Goal: Information Seeking & Learning: Learn about a topic

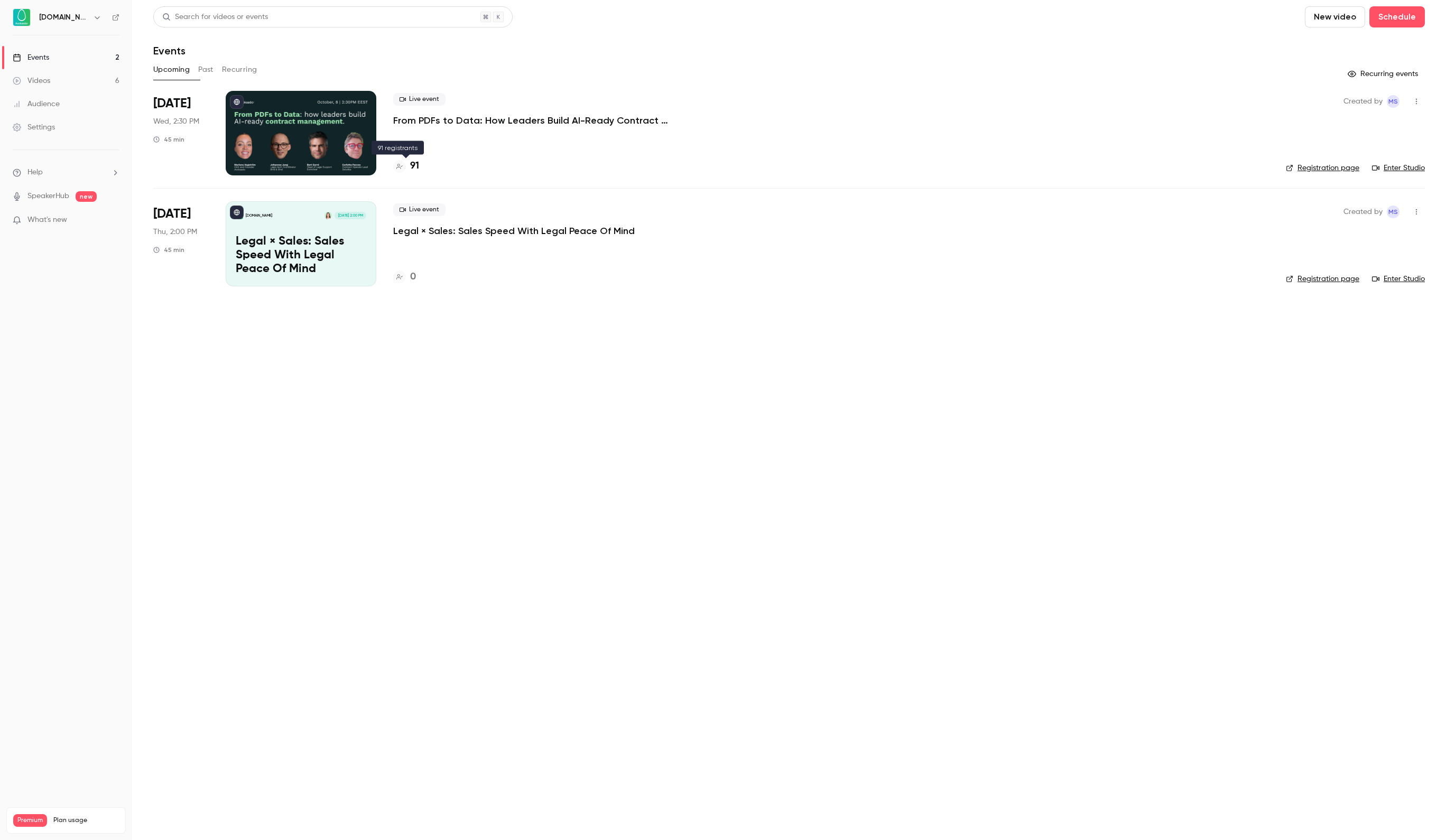
click at [409, 168] on div "91" at bounding box center [406, 166] width 26 height 14
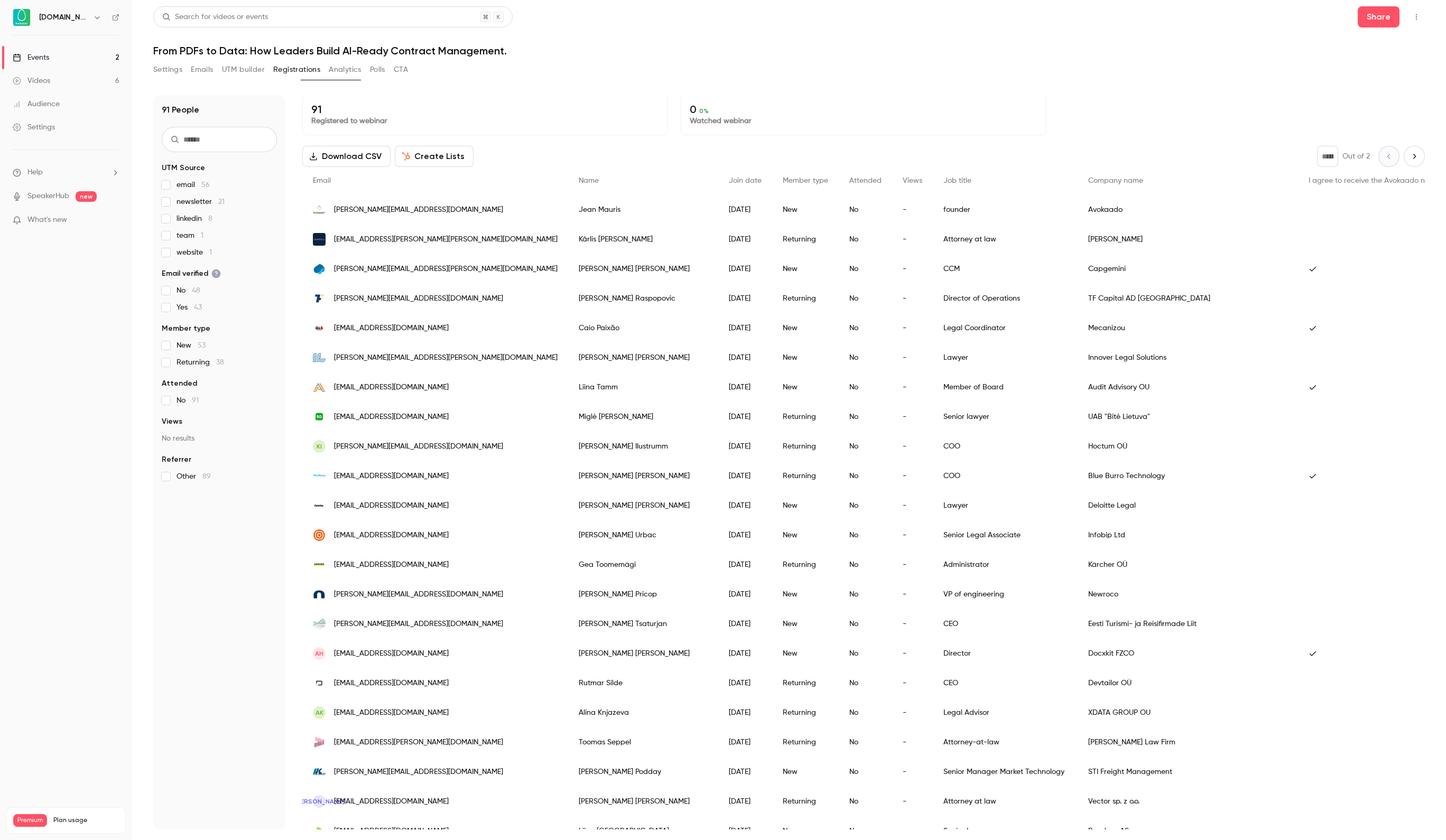
click at [49, 55] on div "Events" at bounding box center [31, 58] width 37 height 11
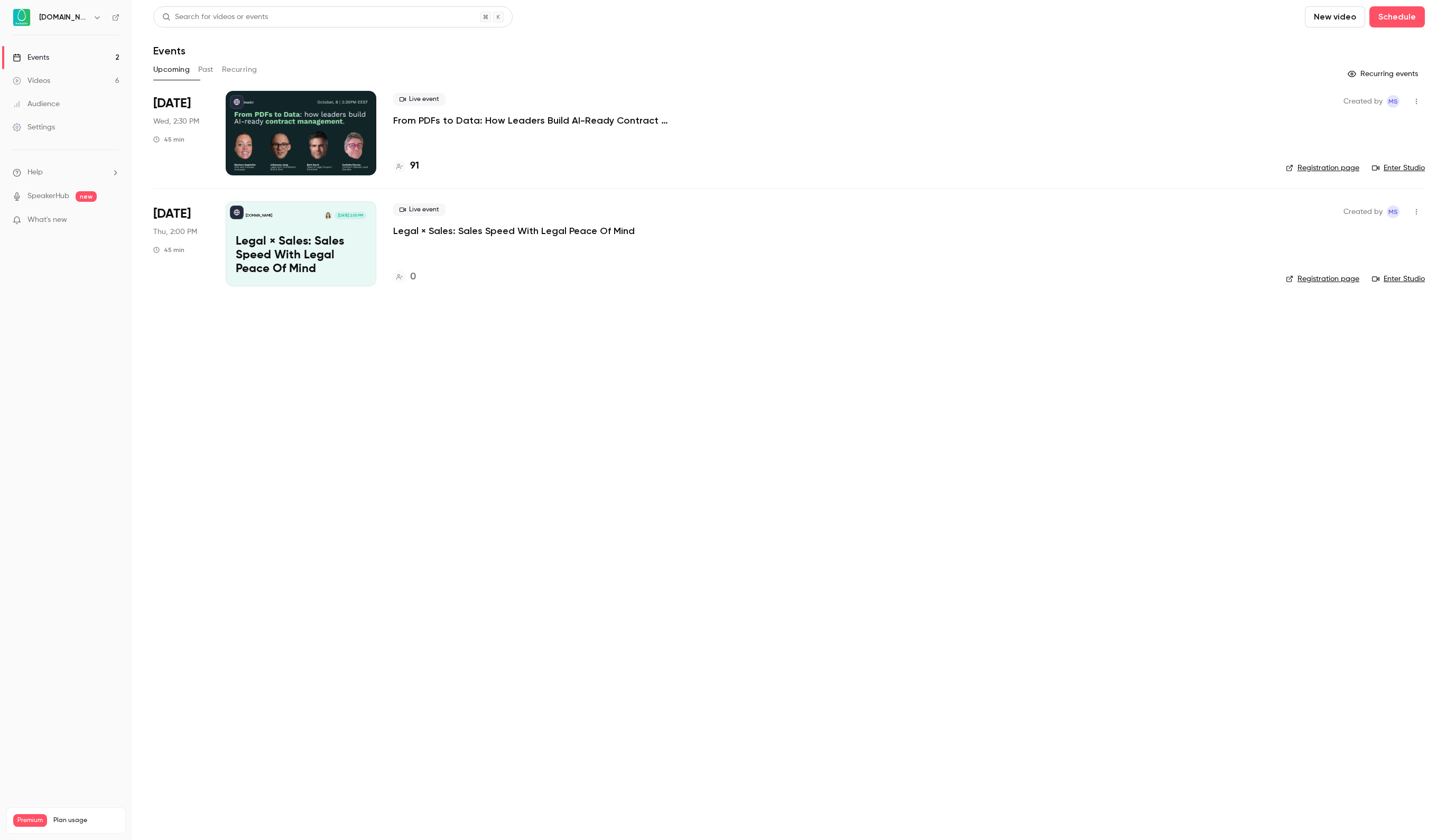
click at [1393, 166] on link "Enter Studio" at bounding box center [1398, 168] width 53 height 11
click at [1399, 171] on link "Enter Studio" at bounding box center [1398, 168] width 53 height 11
click at [1380, 168] on link "Enter Studio" at bounding box center [1398, 168] width 53 height 11
click at [1387, 167] on link "Enter Studio" at bounding box center [1398, 168] width 53 height 11
click at [50, 80] on div "Videos" at bounding box center [31, 81] width 38 height 11
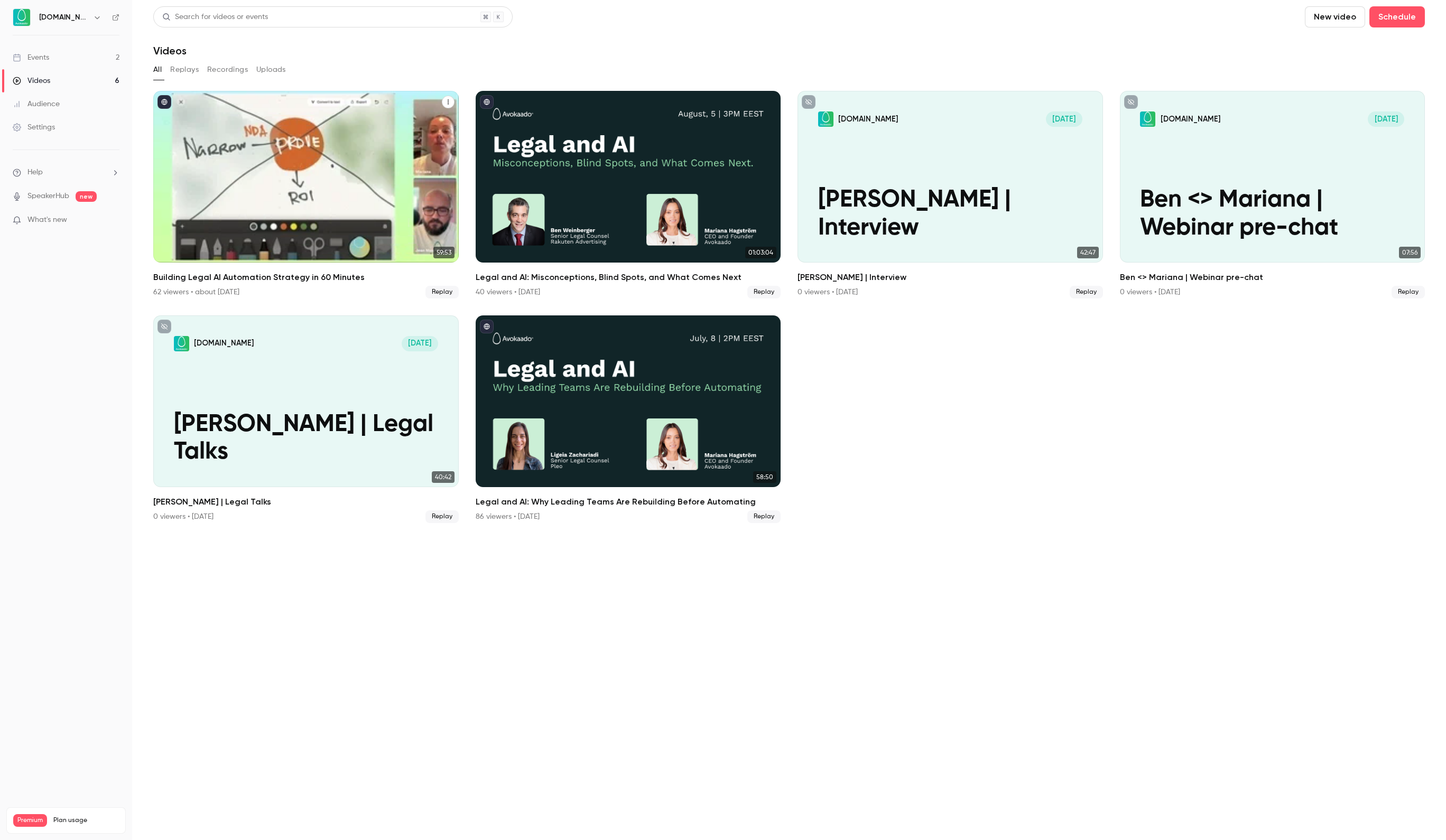
click at [329, 174] on div "Building Legal AI Automation Strategy in 60 Minutes" at bounding box center [306, 177] width 306 height 172
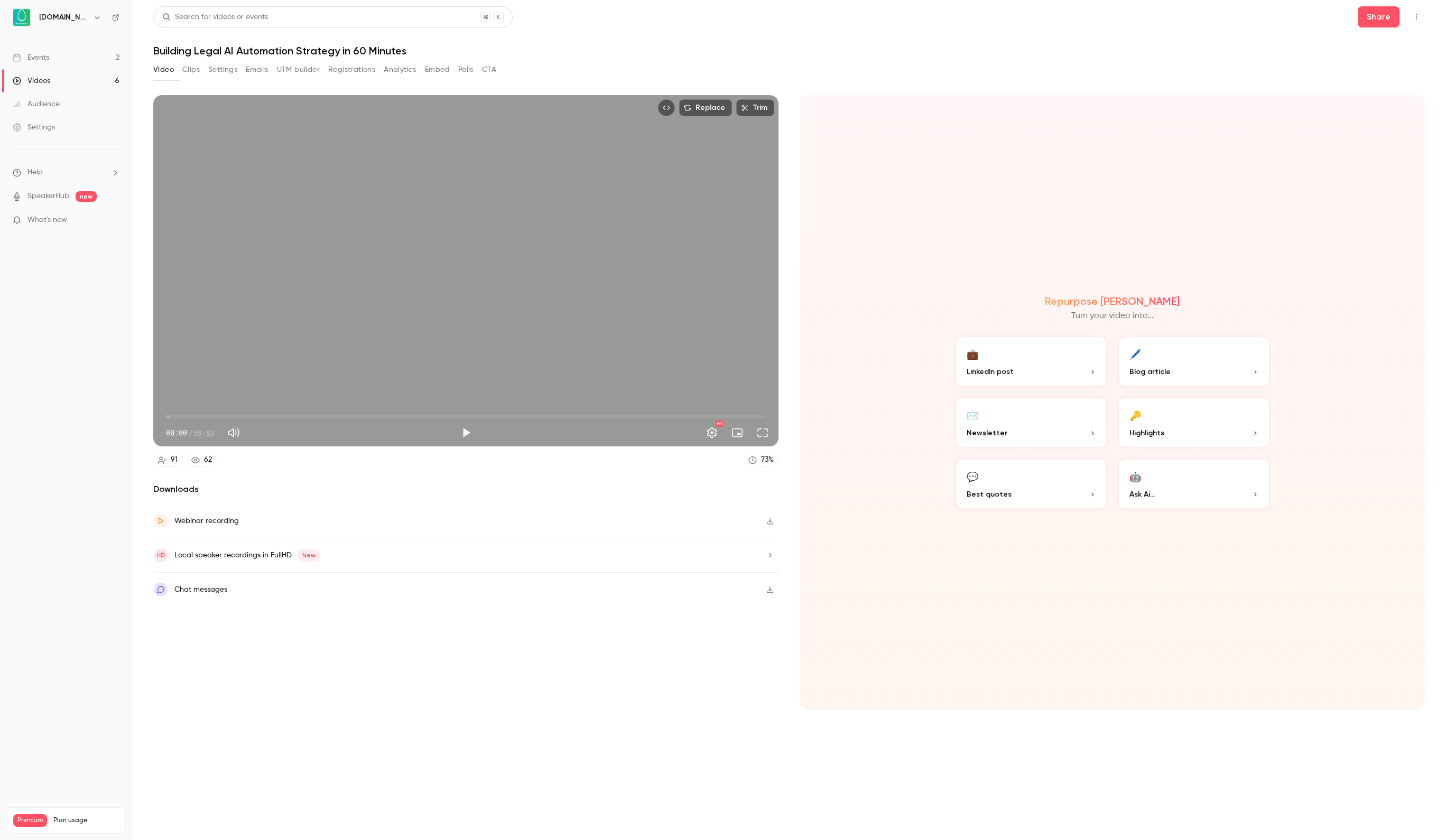
click at [229, 516] on div "Webinar recording" at bounding box center [466, 521] width 625 height 34
click at [193, 73] on button "Clips" at bounding box center [191, 70] width 18 height 17
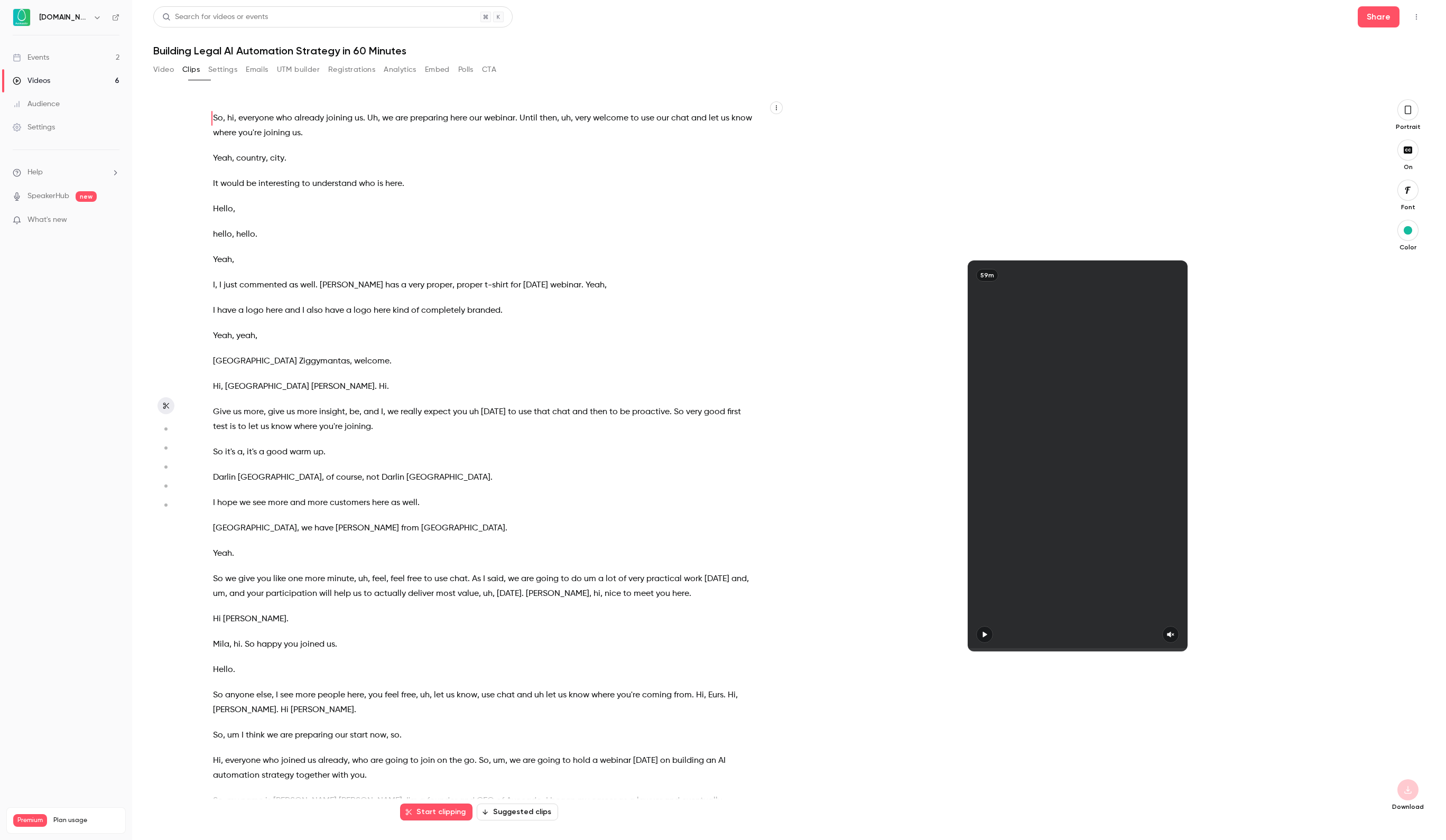
click at [238, 70] on button "Settings" at bounding box center [222, 70] width 29 height 17
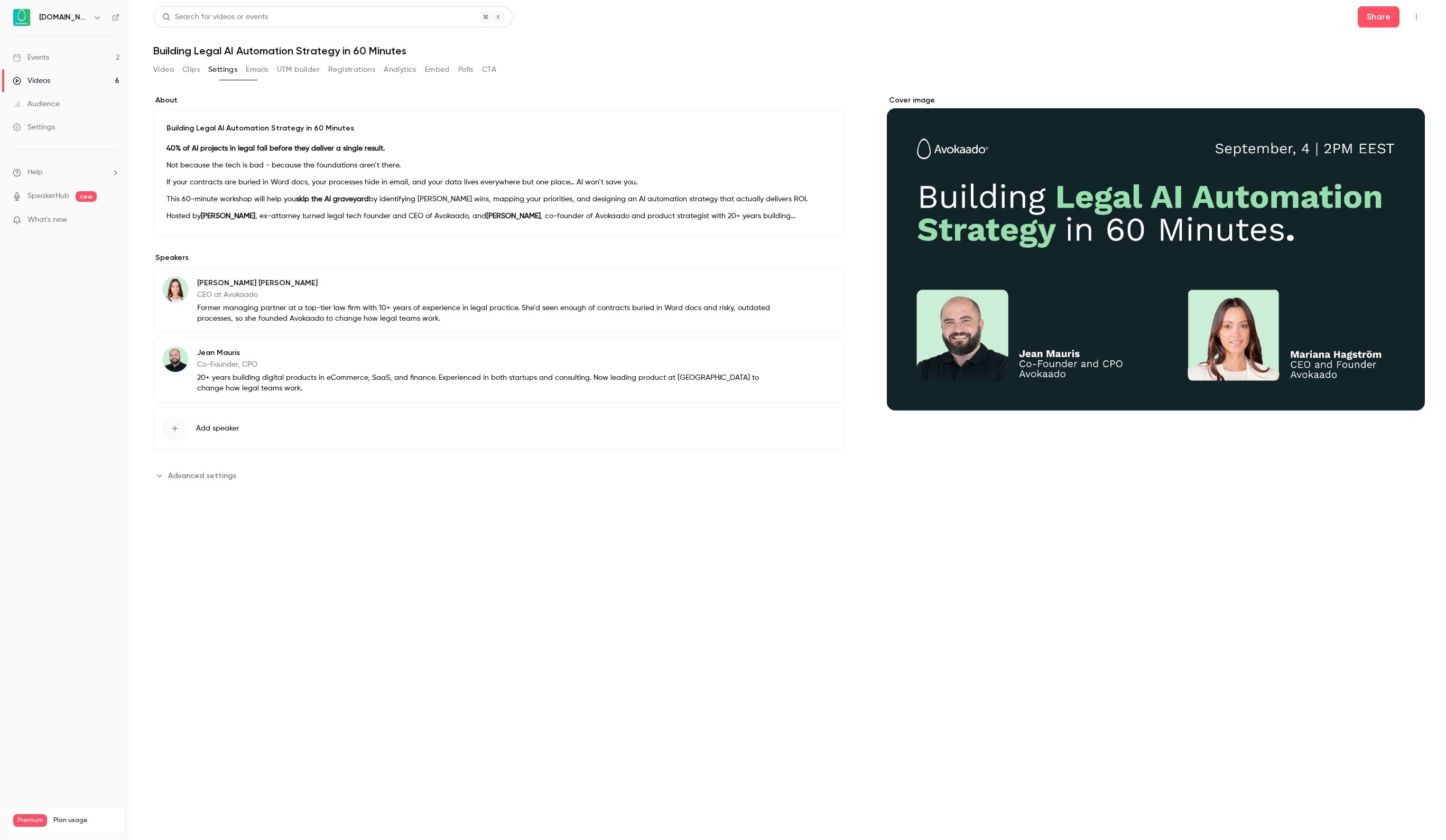
click at [375, 71] on button "Registrations" at bounding box center [352, 70] width 47 height 17
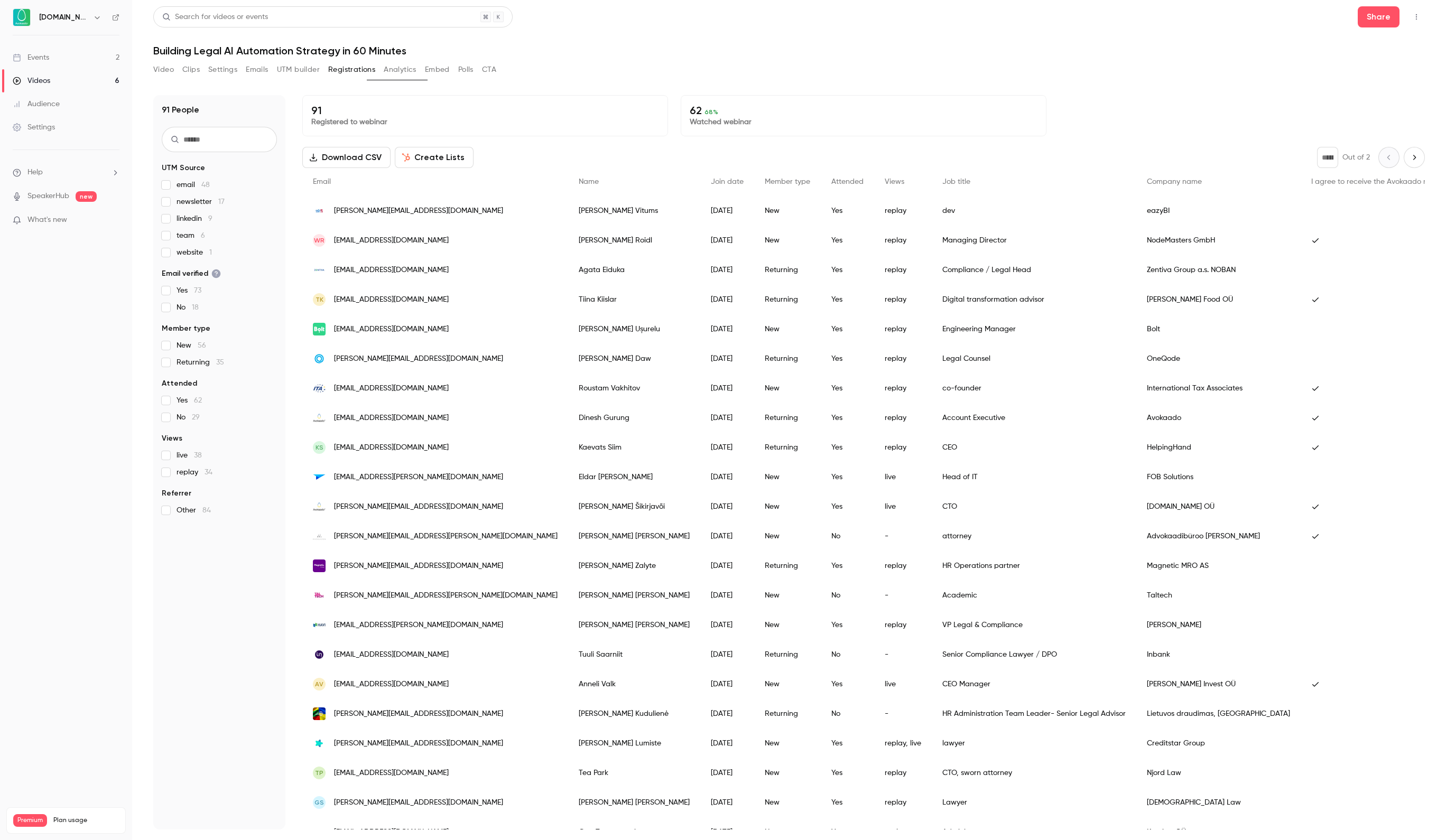
click at [451, 79] on div "Video Clips Settings Emails UTM builder Registrations Analytics Embed Polls CTA" at bounding box center [324, 72] width 343 height 21
click at [417, 71] on button "Analytics" at bounding box center [399, 70] width 33 height 17
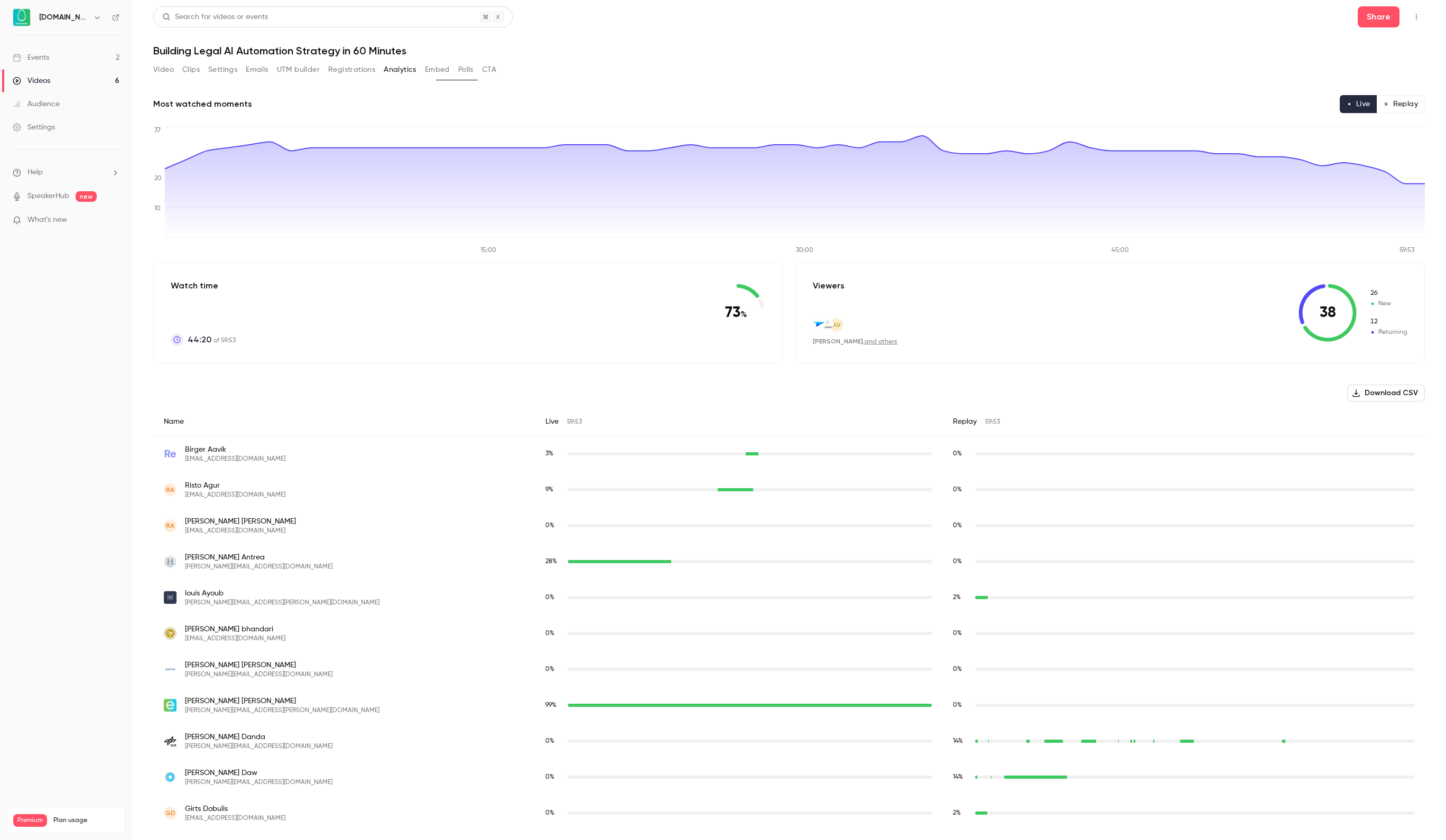
click at [450, 77] on button "Embed" at bounding box center [437, 70] width 25 height 17
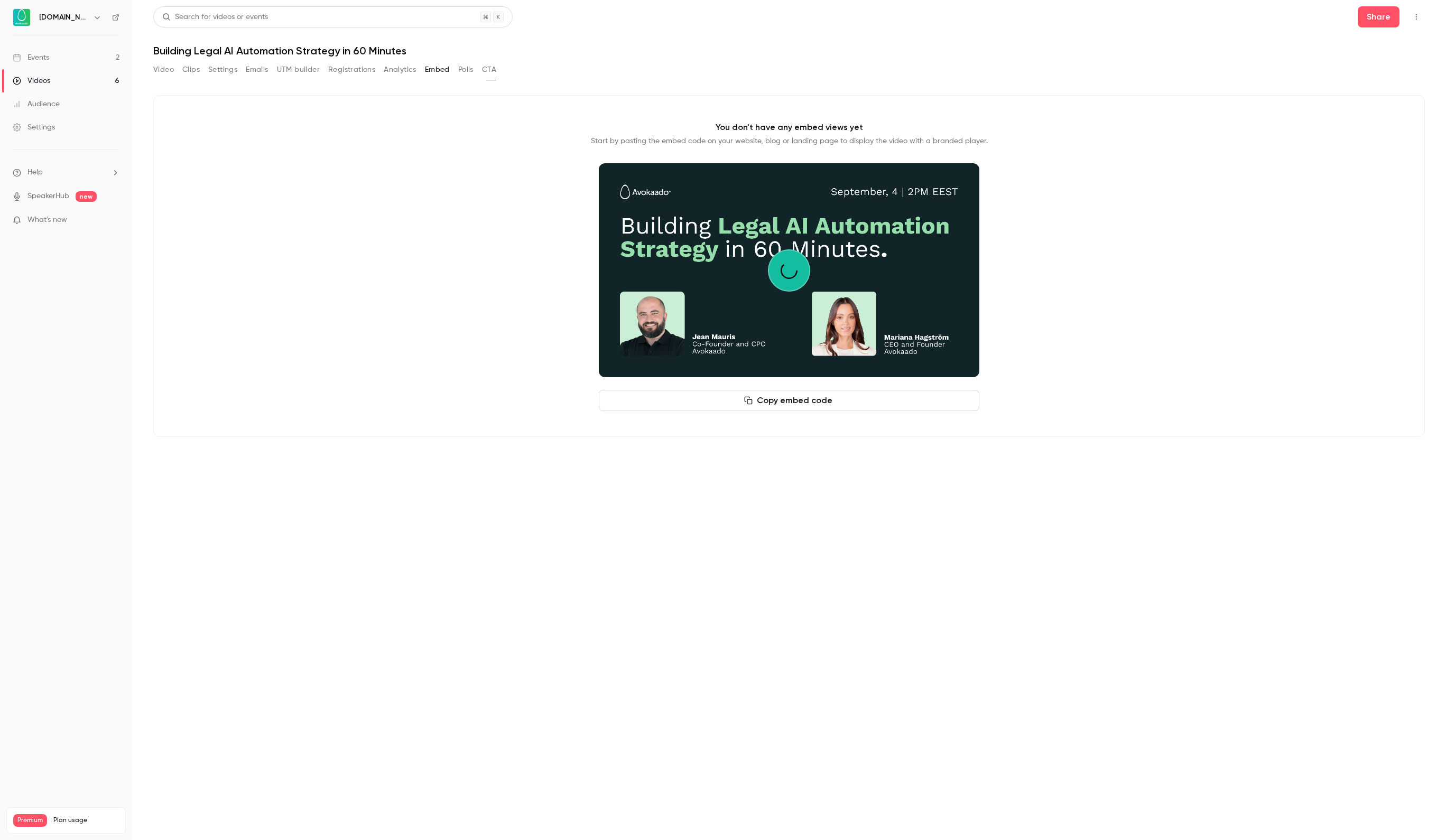
click at [473, 74] on button "Polls" at bounding box center [466, 70] width 15 height 17
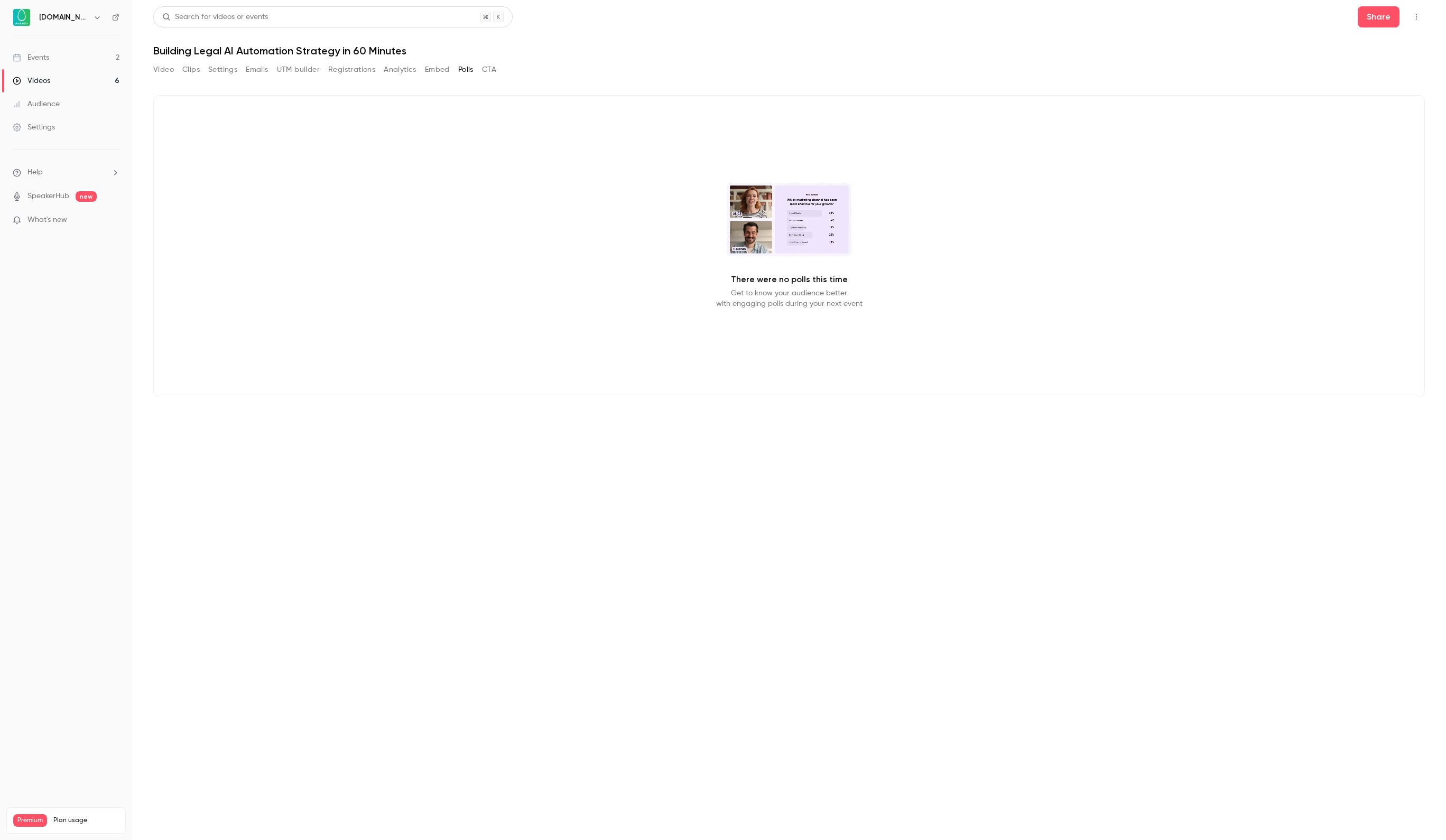
click at [577, 71] on div "Video Clips Settings Emails UTM builder Registrations Analytics Embed Polls CTA" at bounding box center [789, 72] width 1272 height 21
click at [166, 71] on button "Video" at bounding box center [163, 70] width 21 height 17
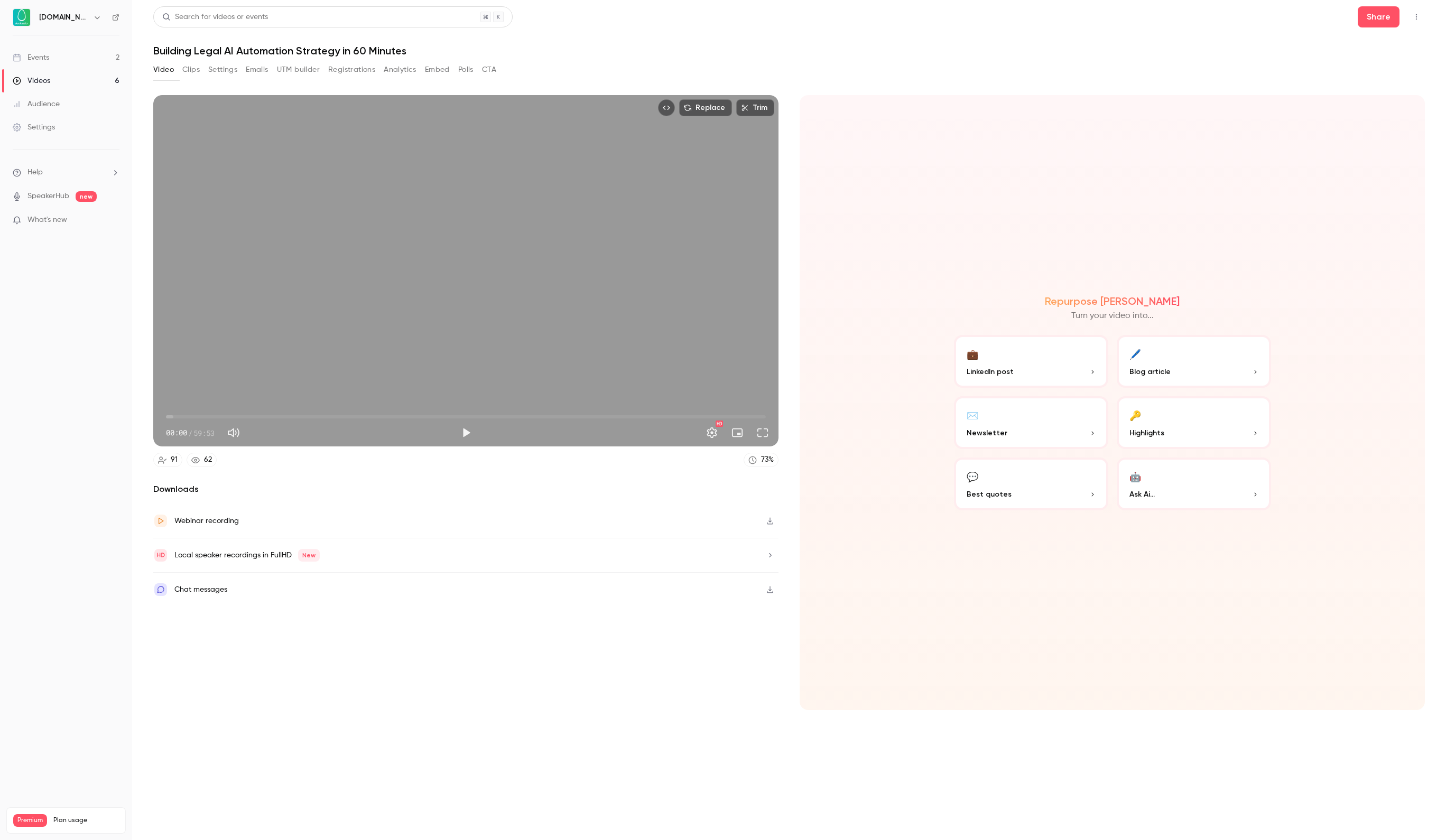
click at [228, 590] on div "Chat messages" at bounding box center [200, 589] width 53 height 12
click at [609, 614] on div "Downloads Webinar recording Local speaker recordings in FullHD New Chat messages" at bounding box center [466, 597] width 625 height 227
click at [49, 63] on div "Events" at bounding box center [31, 58] width 37 height 11
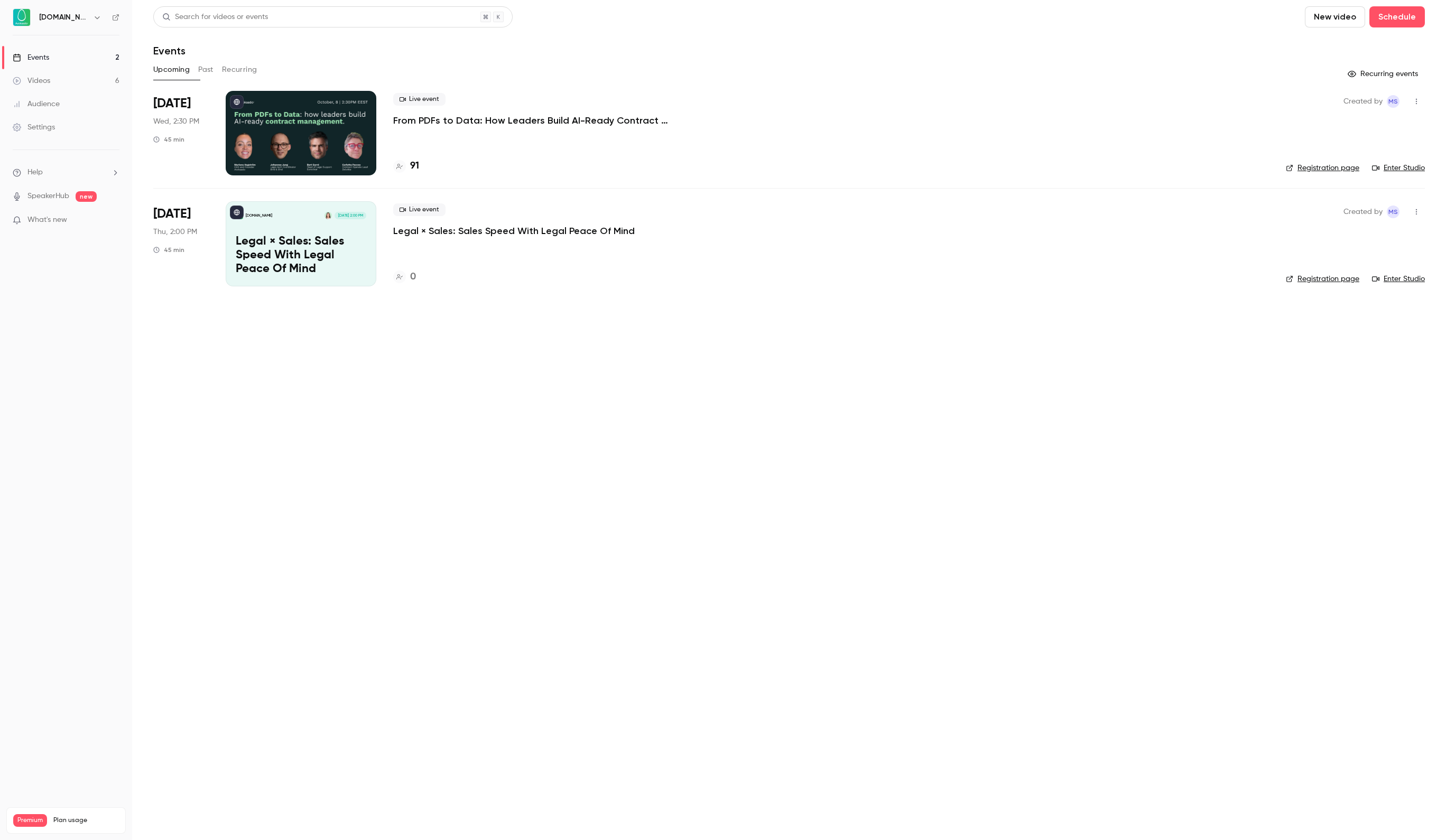
click at [1405, 173] on link "Enter Studio" at bounding box center [1398, 168] width 53 height 11
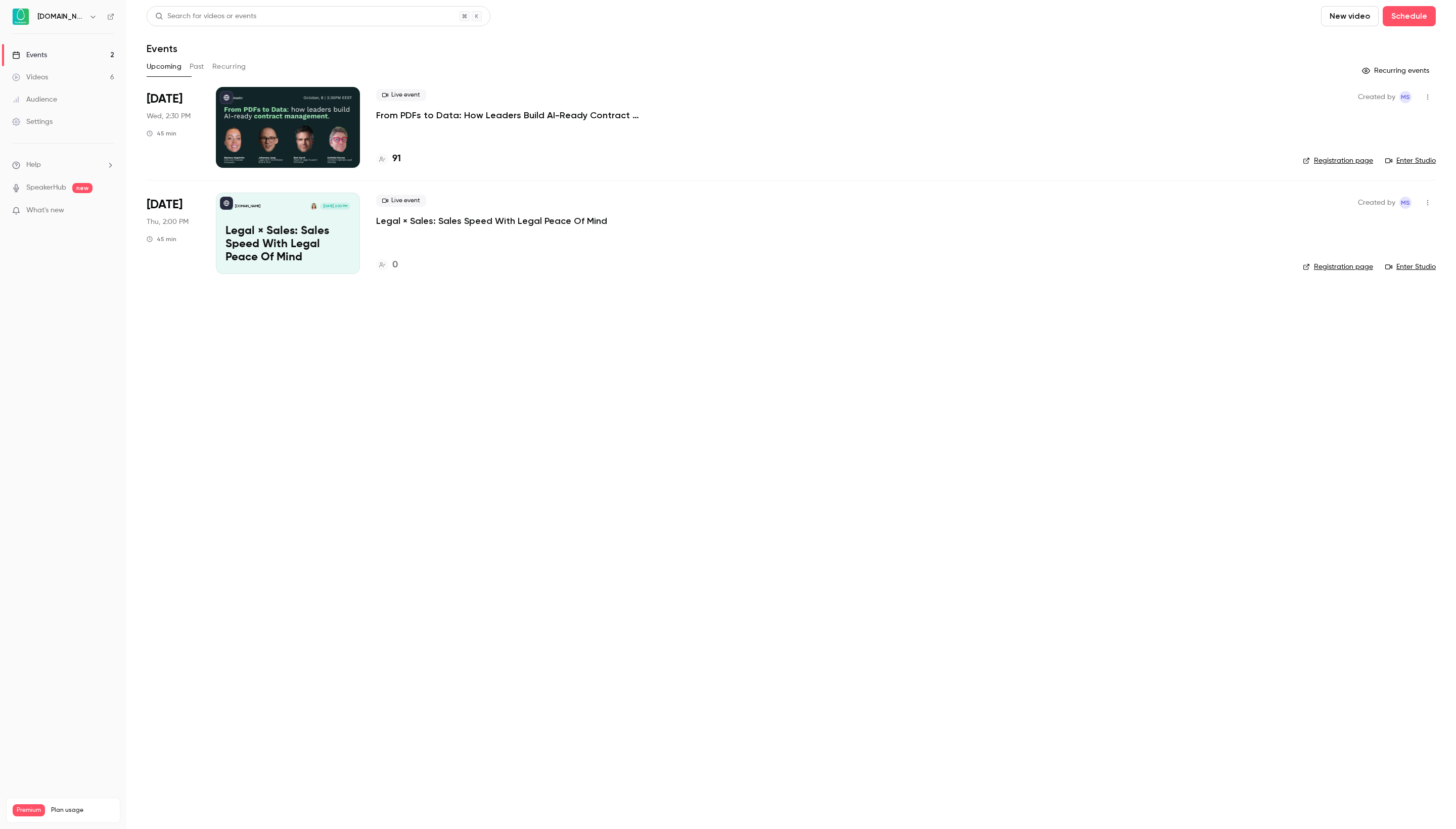
click at [1383, 164] on link "Enter Studio" at bounding box center [1410, 160] width 50 height 10
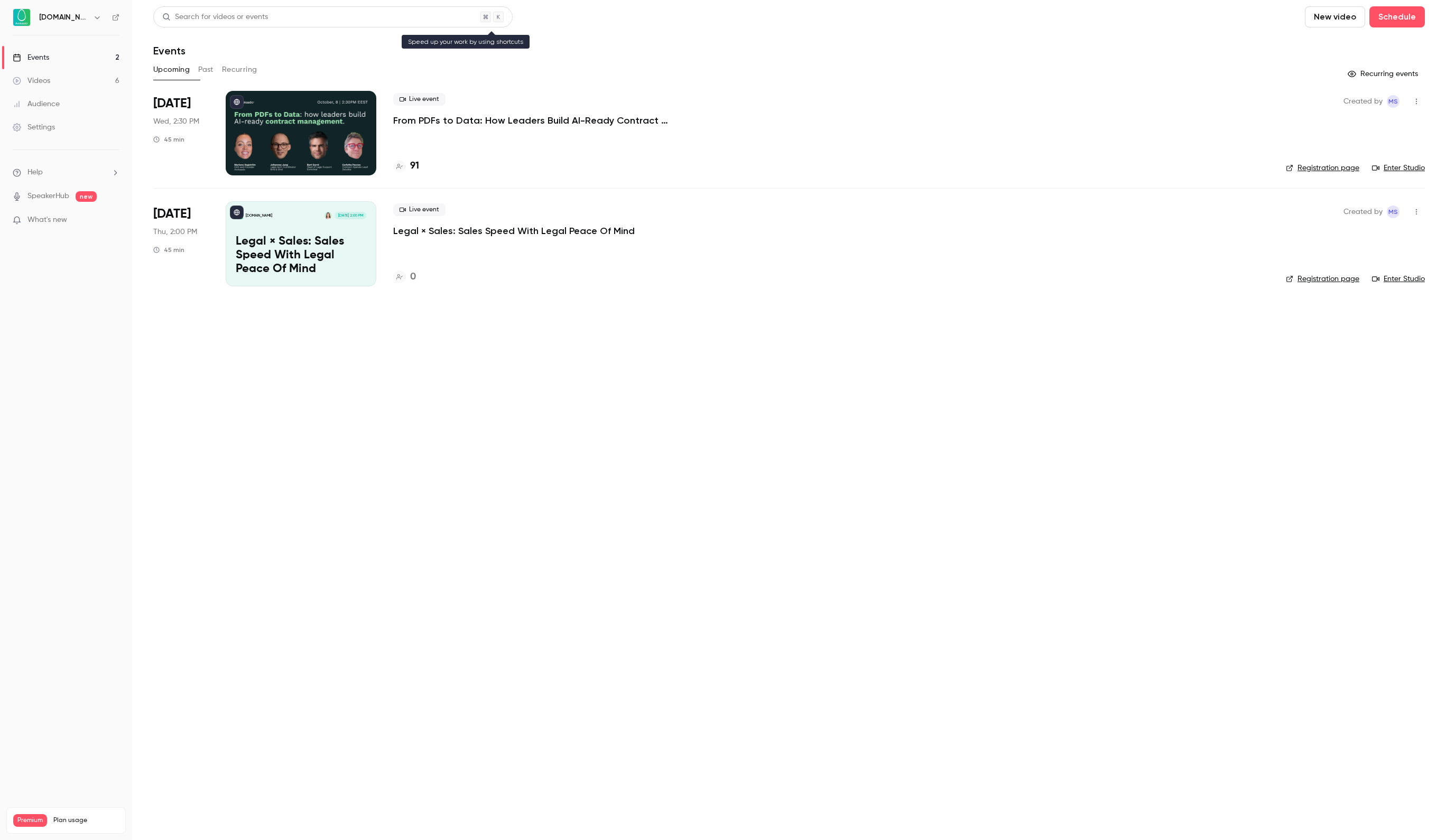
click at [382, 0] on main "Search for videos or events New video Schedule Events Upcoming Past Recurring R…" at bounding box center [789, 420] width 1314 height 840
